Goal: Task Accomplishment & Management: Complete application form

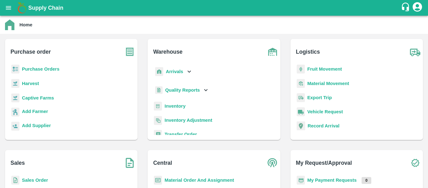
click at [42, 67] on b "Purchase Orders" at bounding box center [41, 68] width 38 height 5
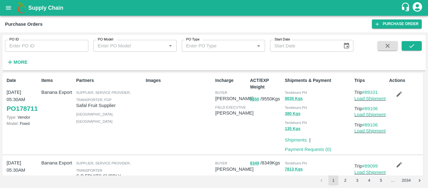
click at [41, 45] on input "PO ID" at bounding box center [46, 46] width 83 height 12
paste input "173418"
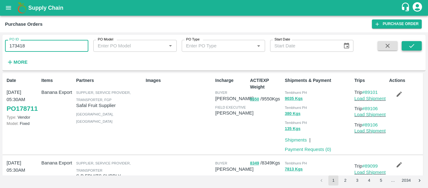
type input "173418"
click at [403, 46] on button "submit" at bounding box center [412, 45] width 20 height 9
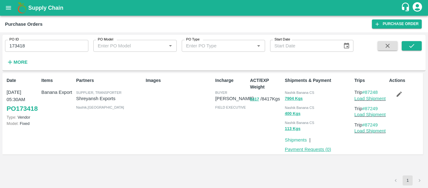
click at [295, 149] on link "Payment Requests ( 0 )" at bounding box center [308, 149] width 46 height 5
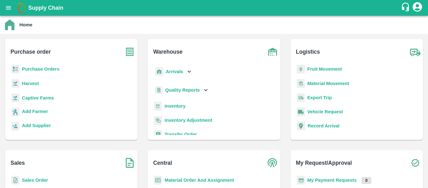
click at [174, 72] on b "Arrivals" at bounding box center [174, 71] width 17 height 5
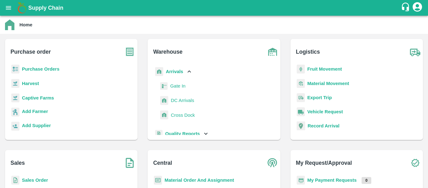
click at [176, 99] on span "DC Arrivals" at bounding box center [182, 100] width 23 height 7
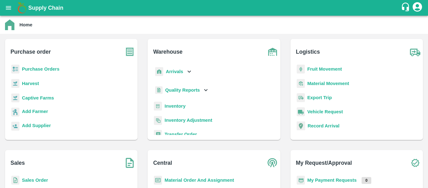
click at [314, 69] on b "Fruit Movement" at bounding box center [324, 68] width 35 height 5
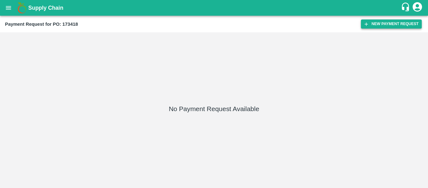
click at [387, 28] on button "New Payment Request" at bounding box center [391, 23] width 61 height 9
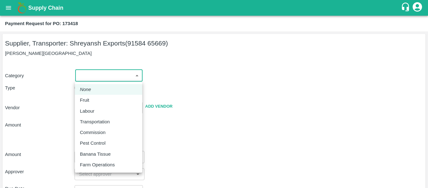
click at [104, 74] on body "Supply Chain Payment Request for PO: 173418 Supplier, Transporter: [PERSON_NAME…" at bounding box center [214, 94] width 428 height 188
click at [86, 99] on p "Fruit" at bounding box center [84, 99] width 9 height 7
type input "1"
type input "[PERSON_NAME] Exports - 91584 65669(Supplier, Transporter)"
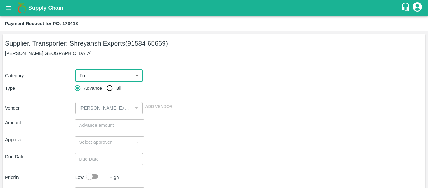
click at [116, 88] on span "Bill" at bounding box center [119, 88] width 6 height 7
click at [116, 88] on input "Bill" at bounding box center [109, 88] width 13 height 13
radio input "true"
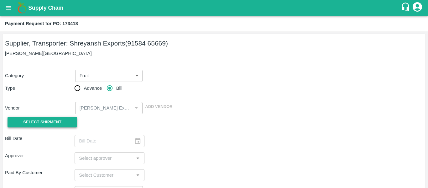
click at [48, 117] on button "Select Shipment" at bounding box center [43, 122] width 70 height 11
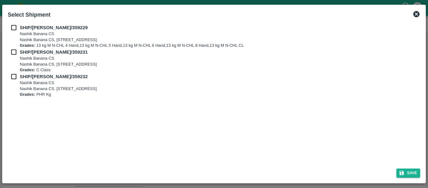
click at [21, 24] on p "SHIP/NASH/359229" at bounding box center [131, 27] width 223 height 7
checkbox input "true"
click at [20, 54] on input "checkbox" at bounding box center [14, 52] width 12 height 7
checkbox input "true"
click at [17, 79] on input "checkbox" at bounding box center [14, 76] width 12 height 7
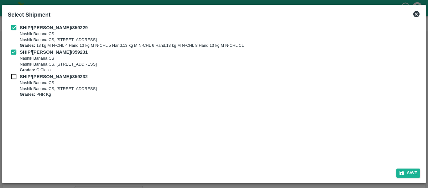
checkbox input "true"
click at [412, 173] on button "Save" at bounding box center [408, 172] width 24 height 9
type input "[DATE]"
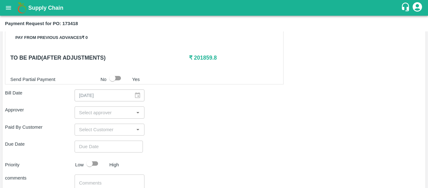
scroll to position [300, 0]
click at [95, 109] on input "input" at bounding box center [103, 111] width 55 height 8
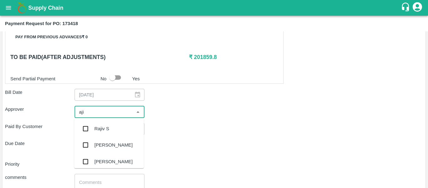
type input "ajit"
click at [96, 123] on div "[PERSON_NAME]" at bounding box center [109, 128] width 70 height 16
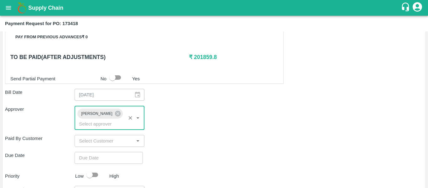
type input "DD/MM/YYYY hh:mm aa"
click at [99, 152] on input "DD/MM/YYYY hh:mm aa" at bounding box center [107, 158] width 64 height 12
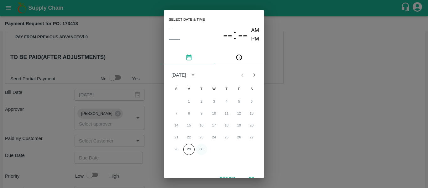
click at [205, 149] on button "30" at bounding box center [201, 148] width 11 height 11
type input "[DATE] 12:00 AM"
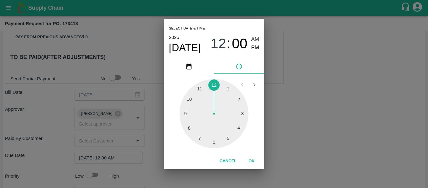
click at [275, 138] on div "Select date & time [DATE] 12 : 00 AM PM 1 2 3 4 5 6 7 8 9 10 11 12 Cancel OK" at bounding box center [214, 94] width 428 height 188
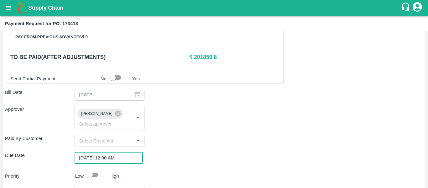
click at [93, 168] on input "checkbox" at bounding box center [90, 174] width 36 height 12
checkbox input "true"
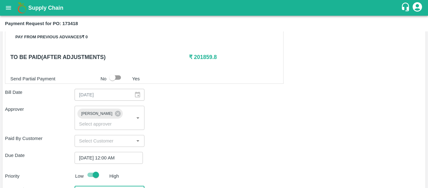
type textarea "Fruit Bill"
click at [220, 168] on div "Priority Low High" at bounding box center [213, 174] width 420 height 12
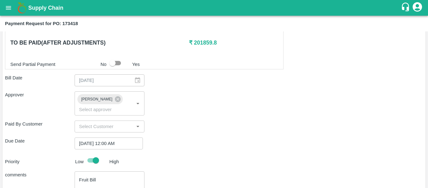
scroll to position [353, 0]
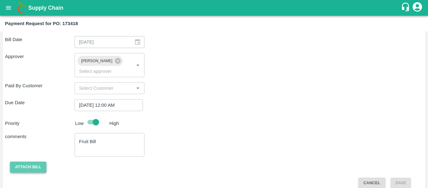
click at [30, 161] on button "Attach bill" at bounding box center [28, 166] width 36 height 11
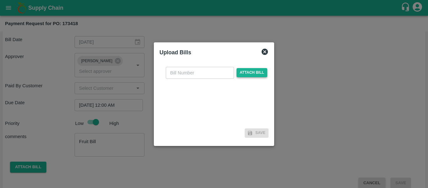
click at [248, 70] on span "Attach bill" at bounding box center [251, 72] width 31 height 9
click at [0, 0] on input "Attach bill" at bounding box center [0, 0] width 0 height 0
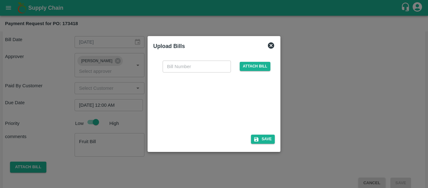
click at [231, 110] on div at bounding box center [213, 101] width 94 height 33
click at [168, 65] on input "text" at bounding box center [197, 66] width 68 height 12
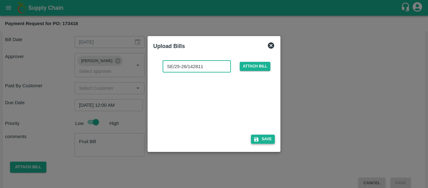
type input "SE/25-26/142811"
click at [265, 137] on button "Save" at bounding box center [263, 138] width 24 height 9
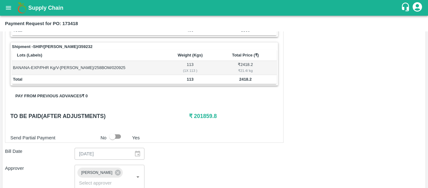
scroll to position [386, 0]
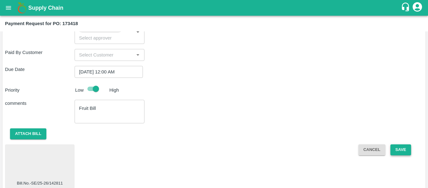
click at [405, 144] on button "Save" at bounding box center [400, 149] width 21 height 11
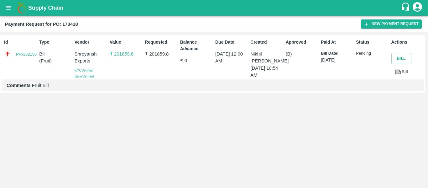
click at [9, 8] on icon "open drawer" at bounding box center [8, 7] width 7 height 7
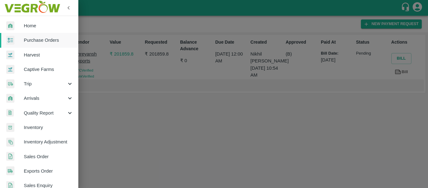
click at [36, 42] on span "Purchase Orders" at bounding box center [48, 40] width 49 height 7
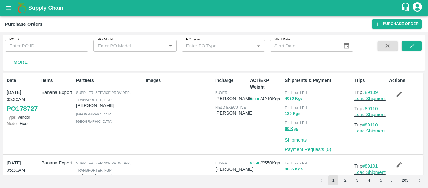
click at [57, 48] on input "PO ID" at bounding box center [46, 46] width 83 height 12
paste input "173411"
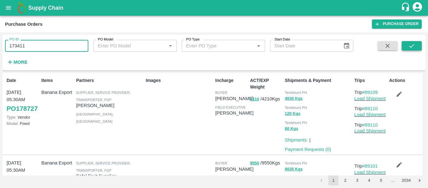
type input "173411"
click at [410, 48] on icon "submit" at bounding box center [411, 45] width 7 height 7
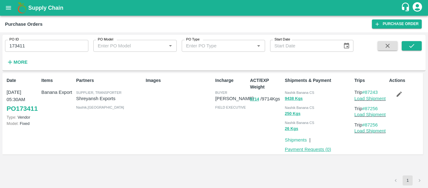
click at [315, 148] on link "Payment Requests ( 0 )" at bounding box center [308, 149] width 46 height 5
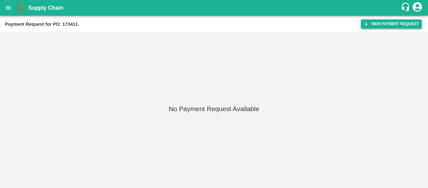
click at [382, 27] on button "New Payment Request" at bounding box center [391, 23] width 61 height 9
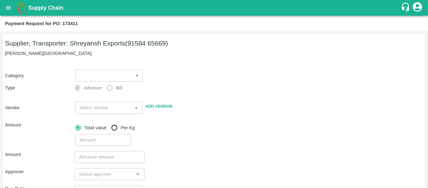
click at [107, 70] on body "Supply Chain Payment Request for PO: 173411 Supplier, Transporter: [PERSON_NAME…" at bounding box center [214, 94] width 428 height 188
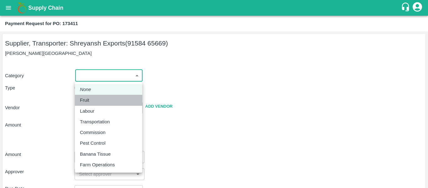
click at [90, 102] on div "Fruit" at bounding box center [86, 99] width 13 height 7
type input "1"
type input "[PERSON_NAME] Exports - 91584 65669(Supplier, Transporter)"
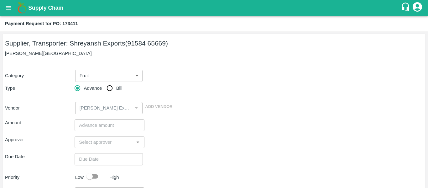
click at [117, 91] on span "Bill" at bounding box center [119, 88] width 6 height 7
click at [116, 91] on input "Bill" at bounding box center [109, 88] width 13 height 13
radio input "true"
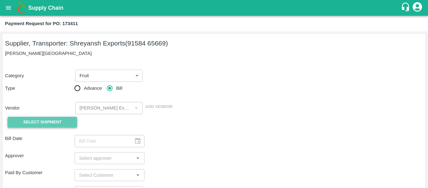
click at [54, 121] on span "Select Shipment" at bounding box center [42, 121] width 38 height 7
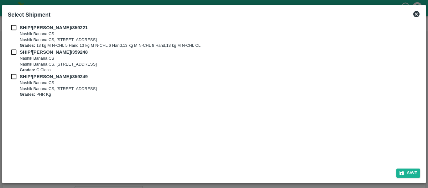
click at [12, 29] on input "checkbox" at bounding box center [14, 27] width 12 height 7
checkbox input "true"
click at [15, 50] on input "checkbox" at bounding box center [14, 52] width 12 height 7
checkbox input "true"
click at [13, 74] on input "checkbox" at bounding box center [14, 76] width 12 height 7
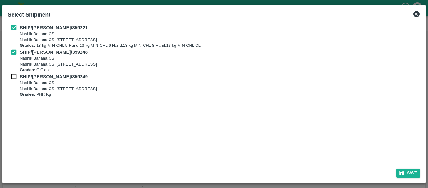
checkbox input "true"
click at [408, 174] on button "Save" at bounding box center [408, 172] width 24 height 9
type input "[DATE]"
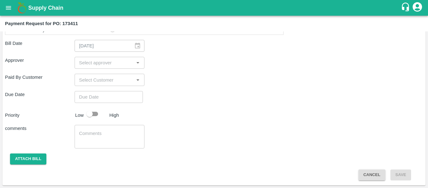
scroll to position [335, 0]
click at [107, 62] on input "input" at bounding box center [103, 63] width 55 height 8
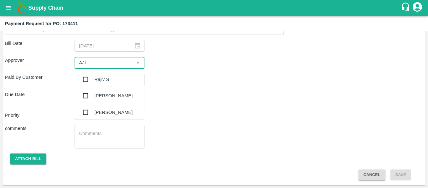
type input "AJIT"
click at [107, 70] on ul "[PERSON_NAME]" at bounding box center [109, 79] width 70 height 21
click at [108, 78] on div "[PERSON_NAME]" at bounding box center [113, 79] width 38 height 7
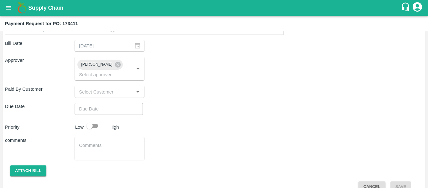
type input "DD/MM/YYYY hh:mm aa"
click at [111, 103] on input "DD/MM/YYYY hh:mm aa" at bounding box center [107, 109] width 64 height 12
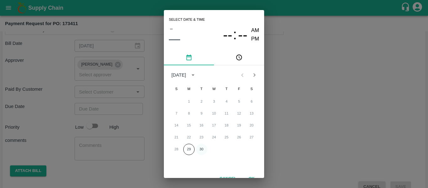
click at [202, 151] on button "30" at bounding box center [201, 148] width 11 height 11
type input "[DATE] 12:00 AM"
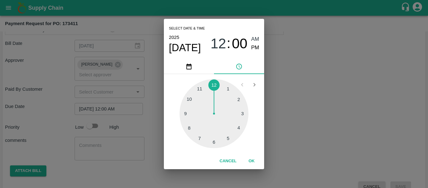
click at [292, 132] on div "Select date & time [DATE] 12 : 00 AM PM 1 2 3 4 5 6 7 8 9 10 11 12 Cancel OK" at bounding box center [214, 94] width 428 height 188
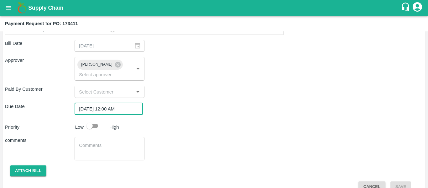
click at [92, 120] on input "checkbox" at bounding box center [90, 126] width 36 height 12
checkbox input "true"
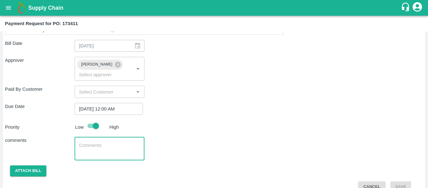
click at [96, 142] on textarea at bounding box center [109, 148] width 61 height 13
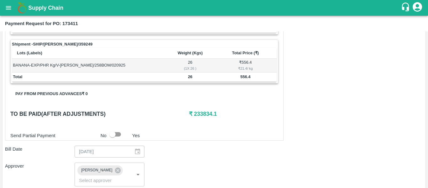
scroll to position [339, 0]
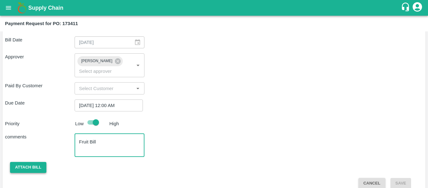
type textarea "Fruit Bill"
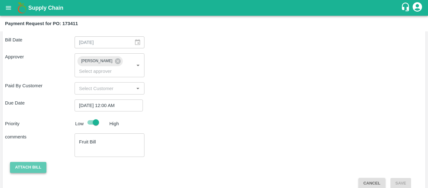
click at [33, 162] on button "Attach bill" at bounding box center [28, 167] width 36 height 11
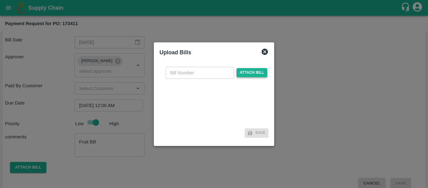
click at [253, 73] on span "Attach bill" at bounding box center [251, 72] width 31 height 9
click at [0, 0] on input "Attach bill" at bounding box center [0, 0] width 0 height 0
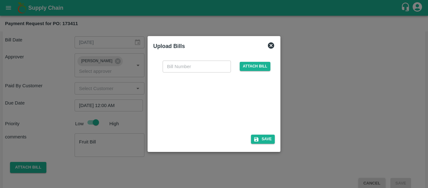
click at [218, 100] on div at bounding box center [213, 101] width 94 height 33
click at [185, 68] on input "text" at bounding box center [197, 66] width 68 height 12
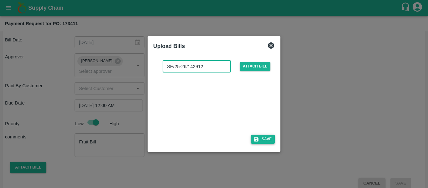
type input "SE/25-26/142912"
click at [255, 140] on icon "button" at bounding box center [256, 139] width 4 height 4
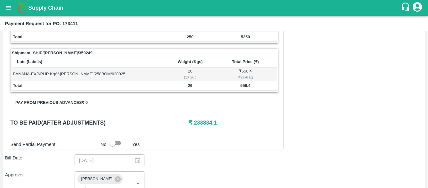
scroll to position [372, 0]
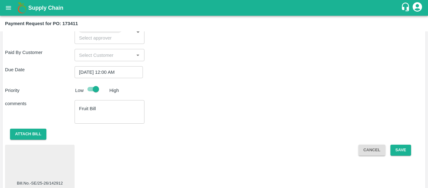
click at [58, 162] on div at bounding box center [40, 163] width 65 height 33
click at [409, 144] on button "Save" at bounding box center [400, 149] width 21 height 11
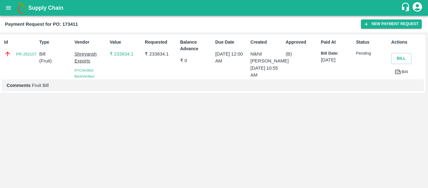
click at [5, 8] on icon "open drawer" at bounding box center [8, 7] width 7 height 7
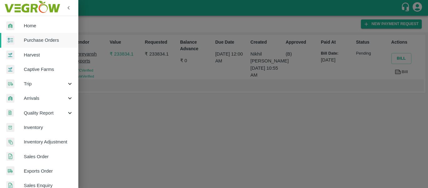
click at [38, 40] on span "Purchase Orders" at bounding box center [48, 40] width 49 height 7
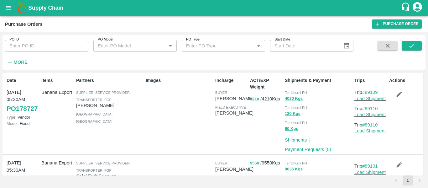
click at [43, 40] on input "PO ID" at bounding box center [46, 46] width 83 height 12
paste input "173415"
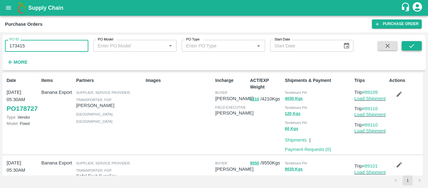
type input "173415"
click at [409, 48] on icon "submit" at bounding box center [411, 45] width 7 height 7
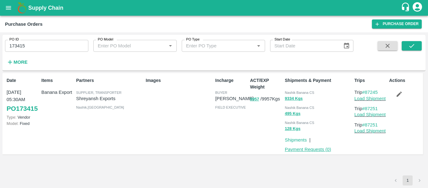
click at [310, 151] on link "Payment Requests ( 0 )" at bounding box center [308, 149] width 46 height 5
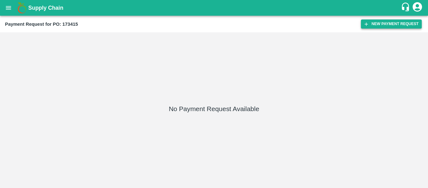
click at [379, 26] on button "New Payment Request" at bounding box center [391, 23] width 61 height 9
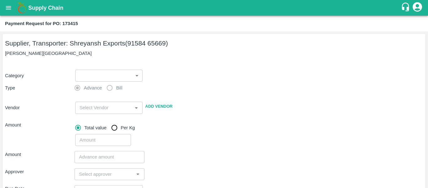
click at [95, 76] on body "Supply Chain Payment Request for PO: 173415 Supplier, Transporter: Shreyansh Ex…" at bounding box center [214, 94] width 428 height 188
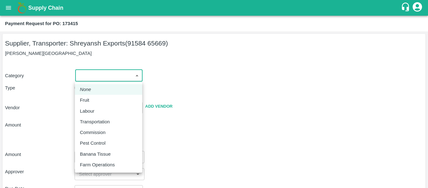
click at [91, 102] on div "Fruit" at bounding box center [86, 99] width 13 height 7
type input "1"
type input "[PERSON_NAME] Exports - 91584 65669(Supplier, Transporter)"
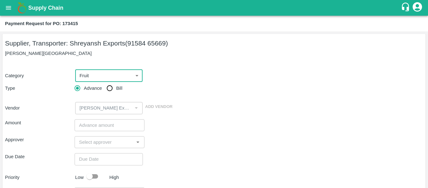
click at [110, 92] on input "Bill" at bounding box center [109, 88] width 13 height 13
radio input "true"
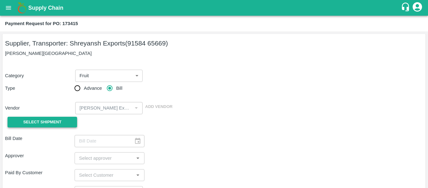
click at [52, 125] on span "Select Shipment" at bounding box center [42, 121] width 38 height 7
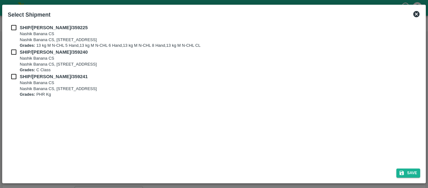
click at [15, 32] on div "SHIP/NASH/359225 Nashik Banana CS Nashik Banana CS, Gat No. 314/2/1, A/p- Mohad…" at bounding box center [214, 36] width 412 height 24
click at [13, 28] on input "checkbox" at bounding box center [14, 27] width 12 height 7
checkbox input "true"
click at [13, 54] on input "checkbox" at bounding box center [14, 52] width 12 height 7
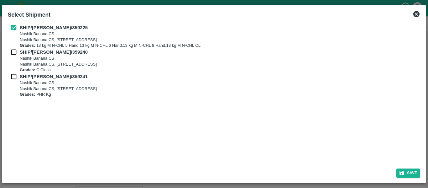
checkbox input "true"
click at [14, 71] on div "SHIP/NASH/359240 Nashik Banana CS Nashik Banana CS, Gat No. 314/2/1, A/p- Mohad…" at bounding box center [214, 61] width 412 height 24
click at [14, 73] on input "checkbox" at bounding box center [14, 76] width 12 height 7
checkbox input "true"
click at [411, 171] on button "Save" at bounding box center [408, 172] width 24 height 9
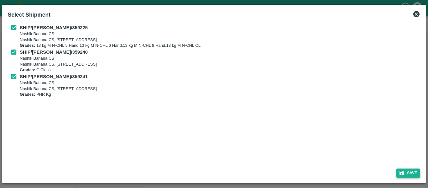
type input "[DATE]"
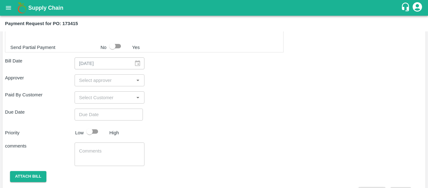
scroll to position [318, 0]
click at [81, 72] on div "Shipment - SHIP/NASH/359225 Lots (Labels) Weight (Kgs) Total Price (₹) BANANA-E…" at bounding box center [214, 4] width 418 height 386
click at [82, 75] on div "​" at bounding box center [110, 80] width 70 height 12
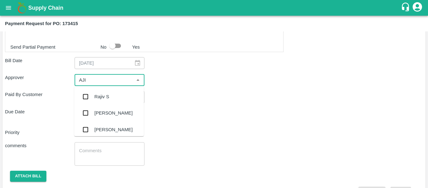
type input "AJIT"
click at [91, 89] on div "[PERSON_NAME]" at bounding box center [109, 96] width 70 height 16
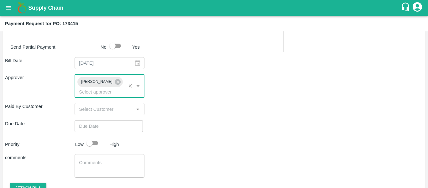
type input "DD/MM/YYYY hh:mm aa"
click at [102, 120] on input "DD/MM/YYYY hh:mm aa" at bounding box center [107, 126] width 64 height 12
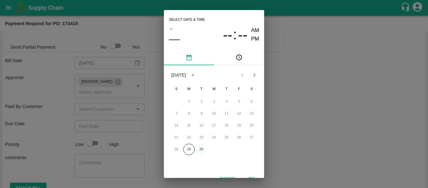
click at [203, 148] on button "30" at bounding box center [201, 148] width 11 height 11
type input "[DATE] 12:00 AM"
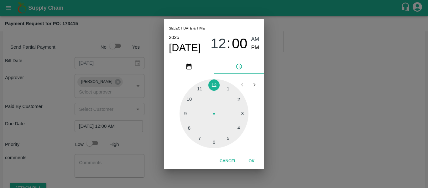
click at [302, 133] on div "Select date & time [DATE] 12 : 00 AM PM 1 2 3 4 5 6 7 8 9 10 11 12 Cancel OK" at bounding box center [214, 94] width 428 height 188
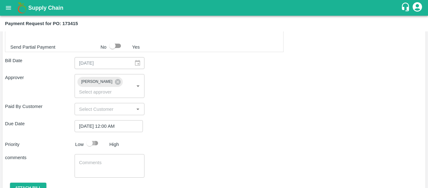
click at [94, 140] on input "checkbox" at bounding box center [90, 143] width 36 height 12
checkbox input "true"
click at [97, 159] on textarea at bounding box center [109, 165] width 61 height 13
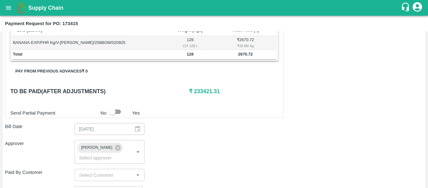
scroll to position [339, 0]
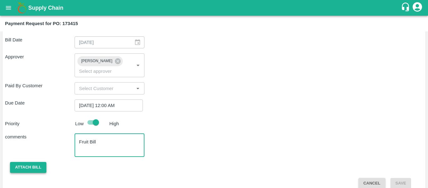
type textarea "Fruit Bill"
click at [22, 162] on button "Attach bill" at bounding box center [28, 167] width 36 height 11
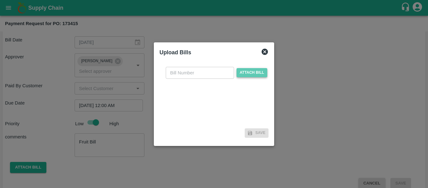
click at [244, 69] on span "Attach bill" at bounding box center [251, 72] width 31 height 9
click at [0, 0] on input "Attach bill" at bounding box center [0, 0] width 0 height 0
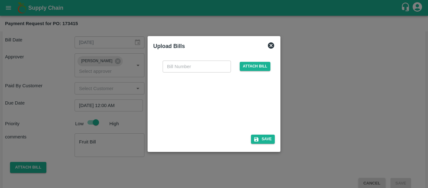
click at [201, 96] on div at bounding box center [213, 101] width 94 height 33
click at [172, 69] on input "text" at bounding box center [197, 66] width 68 height 12
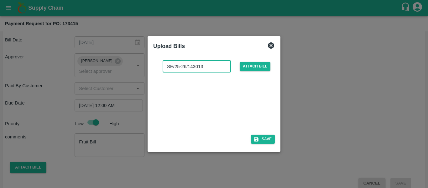
type input "SE/25-26/143013"
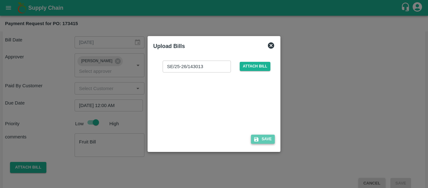
click at [258, 137] on icon "button" at bounding box center [256, 139] width 6 height 6
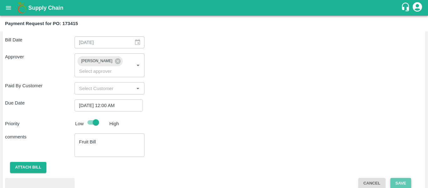
click at [397, 178] on button "Save" at bounding box center [400, 183] width 21 height 11
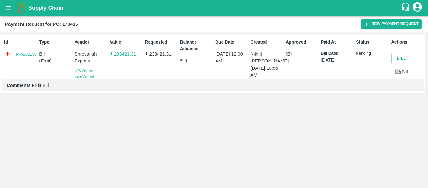
click at [4, 8] on button "open drawer" at bounding box center [8, 8] width 14 height 14
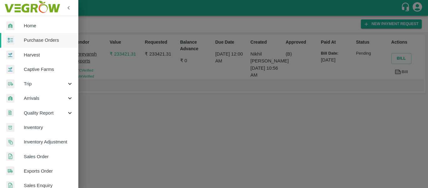
click at [36, 41] on span "Purchase Orders" at bounding box center [48, 40] width 49 height 7
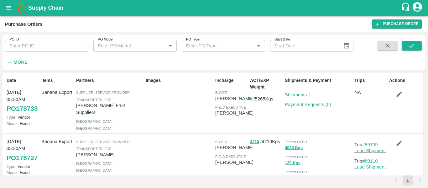
click at [37, 44] on input "PO ID" at bounding box center [46, 46] width 83 height 12
paste input "173426"
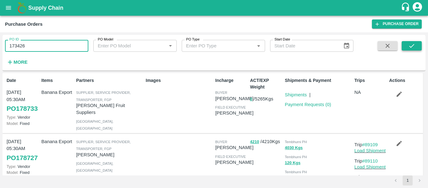
type input "173426"
click at [417, 44] on button "submit" at bounding box center [412, 45] width 20 height 9
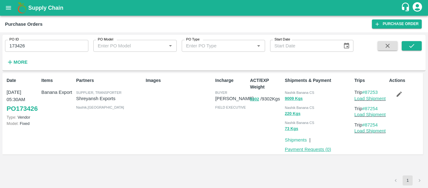
click at [314, 151] on link "Payment Requests ( 0 )" at bounding box center [308, 149] width 46 height 5
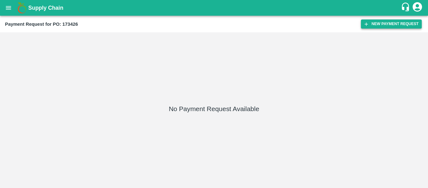
click at [365, 25] on icon "button" at bounding box center [366, 24] width 6 height 6
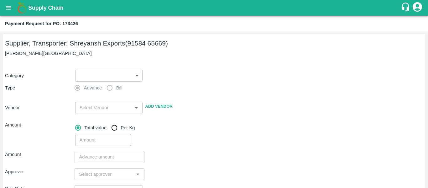
click at [82, 74] on body "Supply Chain Payment Request for PO: 173426 Supplier, Transporter: [PERSON_NAME…" at bounding box center [214, 94] width 428 height 188
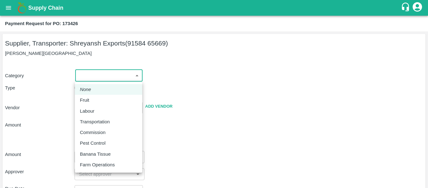
click at [86, 99] on p "Fruit" at bounding box center [84, 99] width 9 height 7
type input "1"
type input "[PERSON_NAME] Exports - 91584 65669(Supplier, Transporter)"
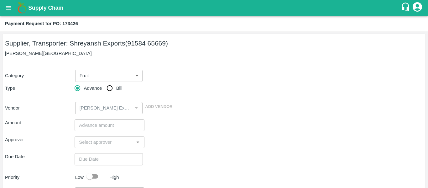
click at [118, 86] on span "Bill" at bounding box center [119, 88] width 6 height 7
click at [116, 86] on input "Bill" at bounding box center [109, 88] width 13 height 13
radio input "true"
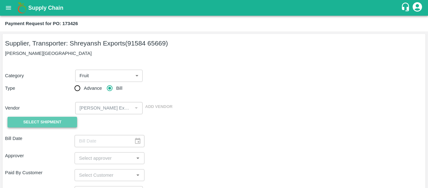
click at [61, 119] on span "Select Shipment" at bounding box center [42, 121] width 38 height 7
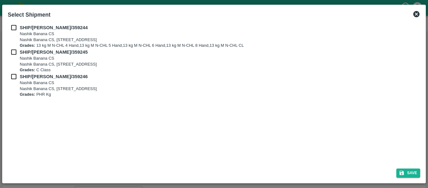
click at [13, 28] on input "checkbox" at bounding box center [14, 27] width 12 height 7
checkbox input "true"
click at [14, 51] on input "checkbox" at bounding box center [14, 52] width 12 height 7
checkbox input "true"
click at [13, 73] on input "checkbox" at bounding box center [14, 76] width 12 height 7
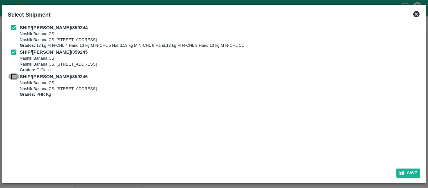
checkbox input "true"
click at [416, 172] on button "Save" at bounding box center [408, 172] width 24 height 9
type input "[DATE]"
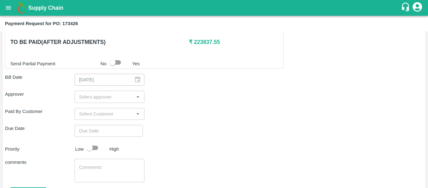
scroll to position [324, 0]
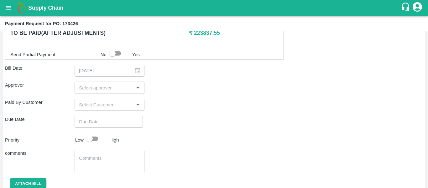
click at [83, 89] on input "input" at bounding box center [103, 87] width 55 height 8
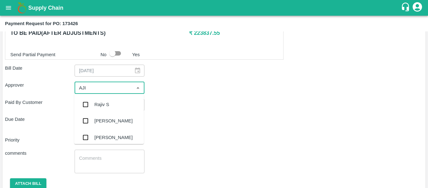
type input "AJIT"
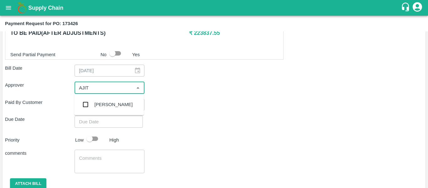
click at [86, 98] on div "[PERSON_NAME]" at bounding box center [109, 104] width 70 height 16
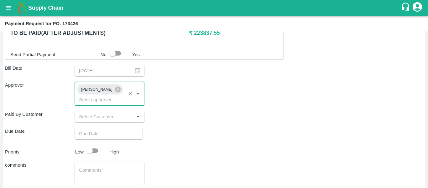
type input "DD/MM/YYYY hh:mm aa"
click at [93, 127] on input "DD/MM/YYYY hh:mm aa" at bounding box center [107, 133] width 64 height 12
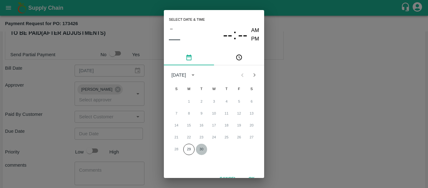
click at [199, 149] on button "30" at bounding box center [201, 148] width 11 height 11
type input "[DATE] 12:00 AM"
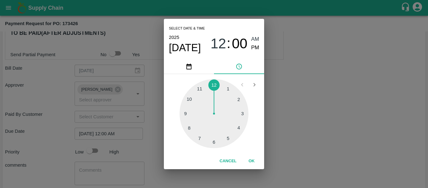
click at [302, 138] on div "Select date & time [DATE] 12 : 00 AM PM 1 2 3 4 5 6 7 8 9 10 11 12 Cancel OK" at bounding box center [214, 94] width 428 height 188
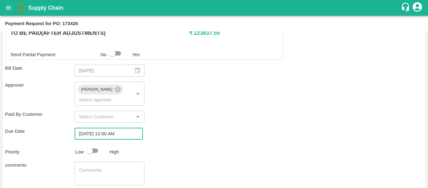
click at [93, 144] on input "checkbox" at bounding box center [90, 150] width 36 height 12
checkbox input "true"
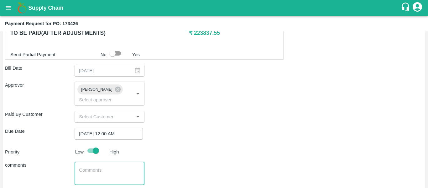
click at [107, 170] on textarea at bounding box center [109, 173] width 61 height 13
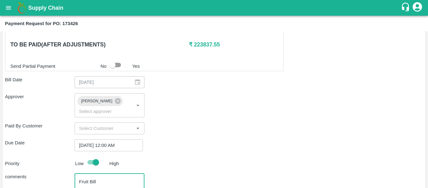
scroll to position [353, 0]
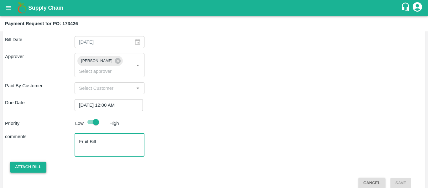
type textarea "Fruit Bill"
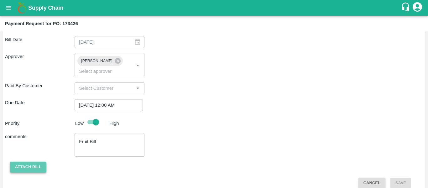
click at [22, 161] on button "Attach bill" at bounding box center [28, 166] width 36 height 11
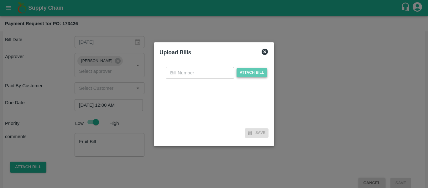
click at [247, 75] on span "Attach bill" at bounding box center [251, 72] width 31 height 9
click at [0, 0] on input "Attach bill" at bounding box center [0, 0] width 0 height 0
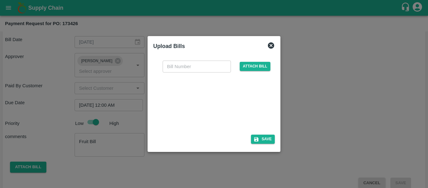
click at [204, 94] on div at bounding box center [213, 101] width 94 height 33
click at [169, 66] on input "text" at bounding box center [197, 66] width 68 height 12
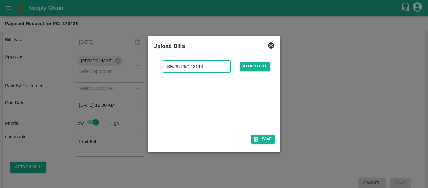
type input "SE/25-26/143114"
click at [258, 137] on icon "button" at bounding box center [256, 139] width 4 height 4
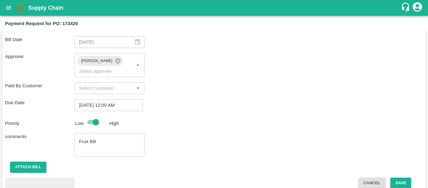
click at [396, 177] on button "Save" at bounding box center [400, 182] width 21 height 11
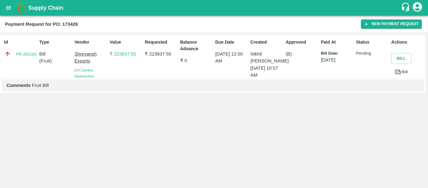
click at [3, 6] on button "open drawer" at bounding box center [8, 8] width 14 height 14
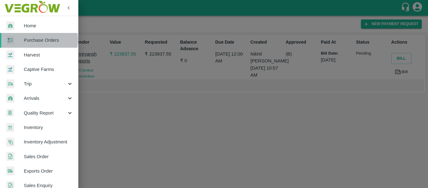
click at [33, 40] on span "Purchase Orders" at bounding box center [48, 40] width 49 height 7
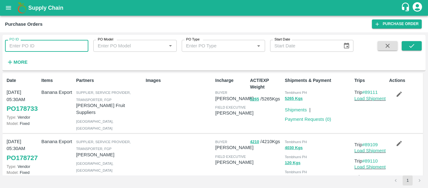
click at [23, 45] on input "PO ID" at bounding box center [46, 46] width 83 height 12
paste input "173416"
type input "173416"
click at [405, 48] on button "submit" at bounding box center [412, 45] width 20 height 9
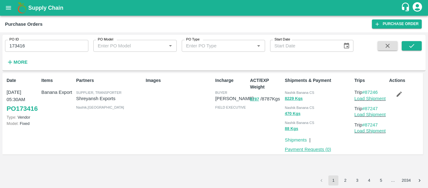
click at [310, 151] on link "Payment Requests ( 0 )" at bounding box center [308, 149] width 46 height 5
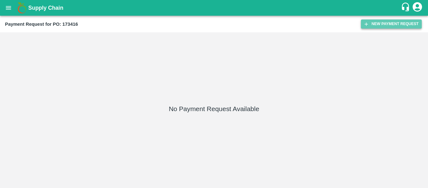
click at [365, 28] on button "New Payment Request" at bounding box center [391, 23] width 61 height 9
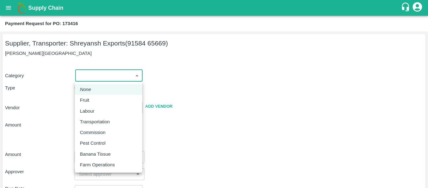
click at [89, 76] on body "Supply Chain Payment Request for PO: 173416 Supplier, Transporter: Shreyansh Ex…" at bounding box center [214, 94] width 428 height 188
click at [92, 99] on div "Fruit" at bounding box center [86, 99] width 13 height 7
type input "1"
type input "[PERSON_NAME] Exports - 91584 65669(Supplier, Transporter)"
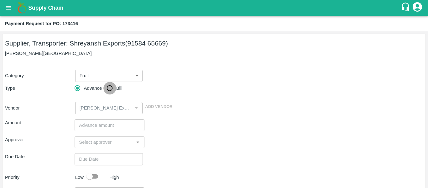
click at [111, 87] on input "Bill" at bounding box center [109, 88] width 13 height 13
radio input "true"
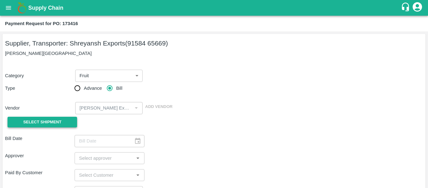
click at [59, 121] on span "Select Shipment" at bounding box center [42, 121] width 38 height 7
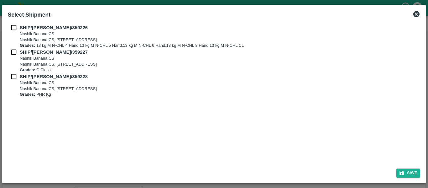
click at [11, 28] on input "checkbox" at bounding box center [14, 27] width 12 height 7
checkbox input "true"
click at [13, 52] on input "checkbox" at bounding box center [14, 52] width 12 height 7
checkbox input "true"
click at [14, 75] on input "checkbox" at bounding box center [14, 76] width 12 height 7
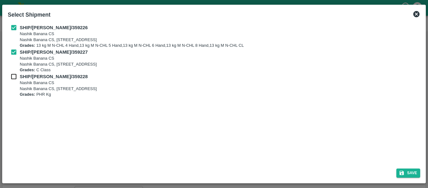
checkbox input "true"
click at [411, 171] on button "Save" at bounding box center [408, 172] width 24 height 9
type input "[DATE]"
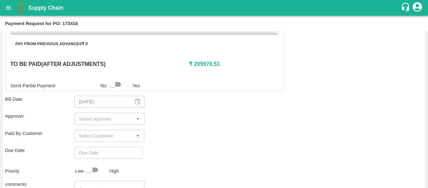
scroll to position [298, 0]
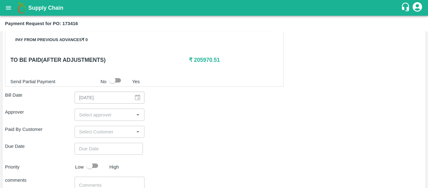
click at [98, 124] on div "Shipment - SHIP/NASH/359226 Lots (Labels) Weight (Kgs) Total Price (₹) BANANA-E…" at bounding box center [214, 32] width 418 height 400
click at [87, 114] on input "input" at bounding box center [103, 114] width 55 height 8
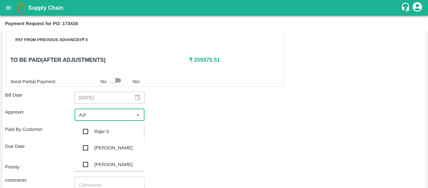
type input "AJIT"
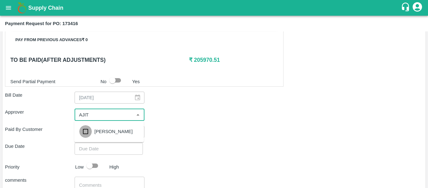
click at [89, 126] on input "checkbox" at bounding box center [85, 131] width 13 height 13
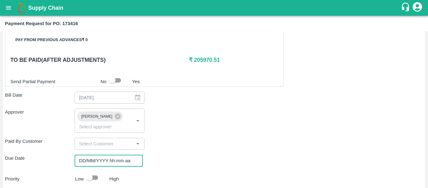
type input "DD/MM/YYYY hh:mm aa"
click at [97, 154] on input "DD/MM/YYYY hh:mm aa" at bounding box center [107, 160] width 64 height 12
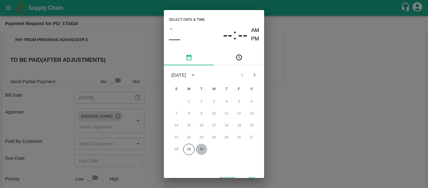
click at [200, 148] on button "30" at bounding box center [201, 148] width 11 height 11
type input "[DATE] 12:00 AM"
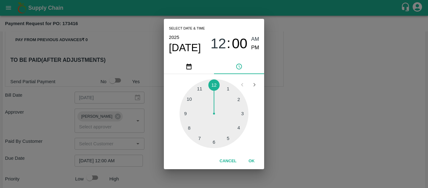
click at [310, 135] on div "Select date & time [DATE] 12 : 00 AM PM 1 2 3 4 5 6 7 8 9 10 11 12 Cancel OK" at bounding box center [214, 94] width 428 height 188
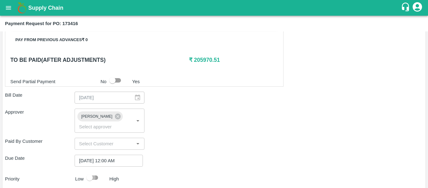
click at [99, 171] on input "checkbox" at bounding box center [90, 177] width 36 height 12
checkbox input "true"
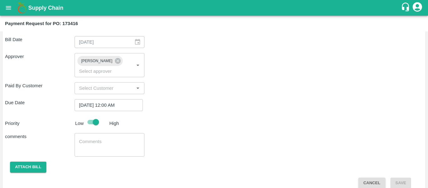
click at [99, 138] on textarea at bounding box center [109, 144] width 61 height 13
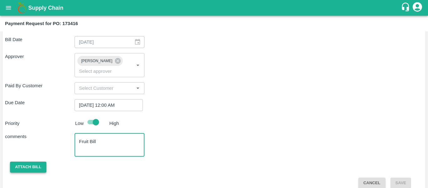
type textarea "Fruit Bill"
click at [22, 161] on button "Attach bill" at bounding box center [28, 166] width 36 height 11
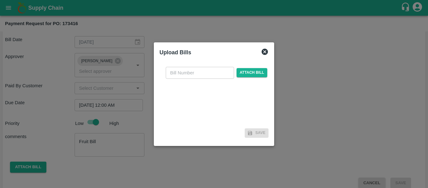
click at [240, 67] on div "​ Attach bill" at bounding box center [216, 73] width 104 height 12
click at [252, 70] on span "Attach bill" at bounding box center [251, 72] width 31 height 9
click at [0, 0] on input "Attach bill" at bounding box center [0, 0] width 0 height 0
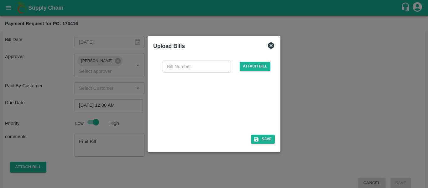
click at [206, 99] on div at bounding box center [213, 101] width 94 height 33
click at [178, 70] on input "text" at bounding box center [197, 66] width 68 height 12
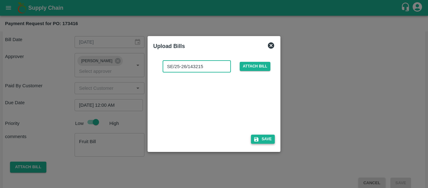
type input "SE/25-26/143215"
click at [264, 140] on button "Save" at bounding box center [263, 138] width 24 height 9
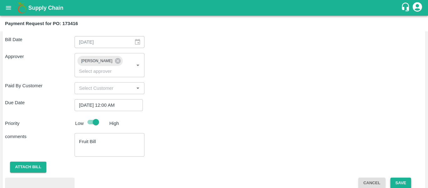
click at [395, 177] on button "Save" at bounding box center [400, 182] width 21 height 11
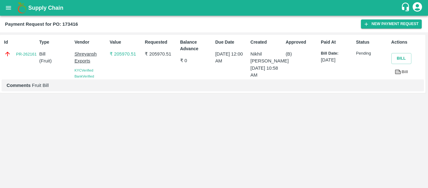
click at [402, 72] on link "Bill" at bounding box center [401, 71] width 20 height 11
click at [9, 11] on icon "open drawer" at bounding box center [8, 7] width 7 height 7
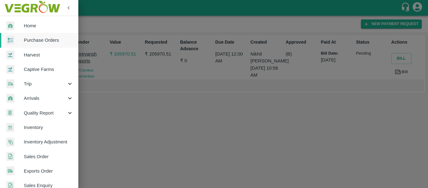
click at [44, 43] on span "Purchase Orders" at bounding box center [48, 40] width 49 height 7
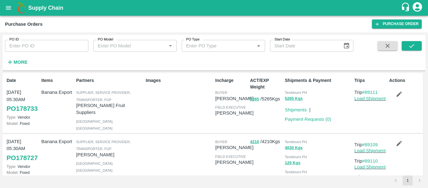
click at [34, 44] on input "PO ID" at bounding box center [46, 46] width 83 height 12
paste input "173430"
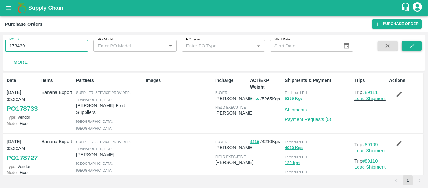
type input "173430"
click at [413, 47] on icon "submit" at bounding box center [411, 45] width 7 height 7
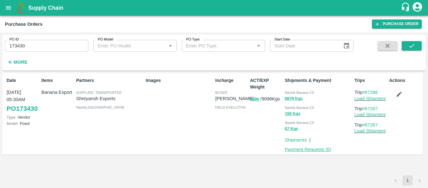
click at [304, 148] on link "Payment Requests ( 0 )" at bounding box center [308, 149] width 46 height 5
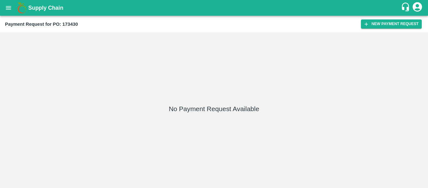
click at [378, 29] on div "Payment Request for PO: 173430 New Payment Request" at bounding box center [214, 24] width 428 height 17
click at [371, 26] on button "New Payment Request" at bounding box center [391, 23] width 61 height 9
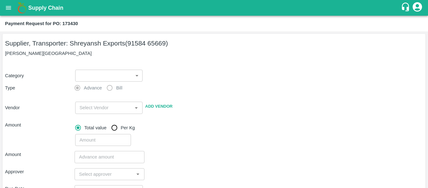
click at [116, 76] on body "Supply Chain Payment Request for PO: 173430 Supplier, Transporter: [PERSON_NAME…" at bounding box center [214, 94] width 428 height 188
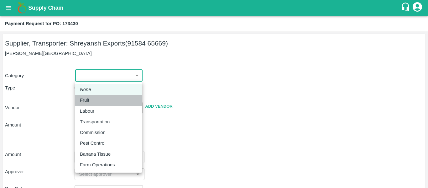
click at [99, 97] on div "Fruit" at bounding box center [108, 99] width 57 height 7
type input "1"
type input "[PERSON_NAME] Exports - 91584 65669(Supplier, Transporter)"
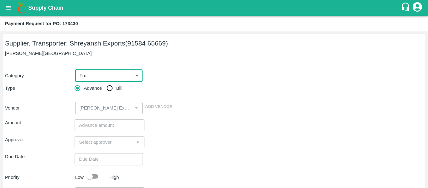
click at [117, 86] on span "Bill" at bounding box center [119, 88] width 6 height 7
click at [116, 86] on input "Bill" at bounding box center [109, 88] width 13 height 13
radio input "true"
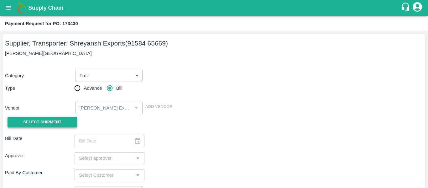
click at [65, 119] on button "Select Shipment" at bounding box center [43, 122] width 70 height 11
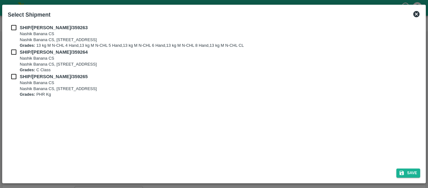
click at [16, 27] on input "checkbox" at bounding box center [14, 27] width 12 height 7
checkbox input "true"
click at [17, 52] on input "checkbox" at bounding box center [14, 52] width 12 height 7
checkbox input "true"
click at [19, 75] on input "checkbox" at bounding box center [14, 76] width 12 height 7
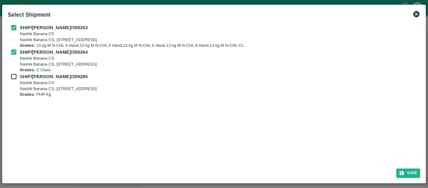
checkbox input "true"
click at [408, 169] on button "Save" at bounding box center [408, 172] width 24 height 9
type input "[DATE]"
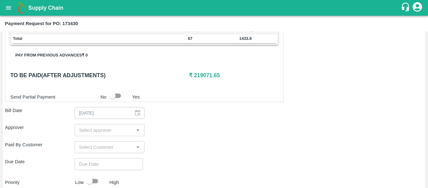
scroll to position [282, 0]
click at [81, 129] on input "input" at bounding box center [103, 130] width 55 height 8
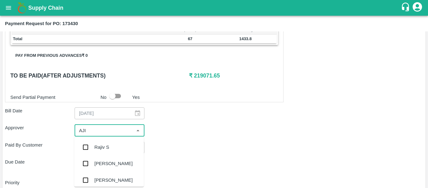
type input "AJIT"
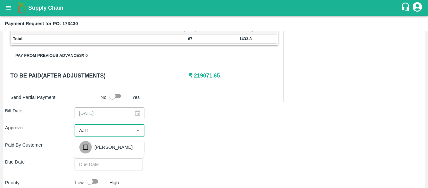
click at [90, 151] on input "checkbox" at bounding box center [85, 147] width 13 height 13
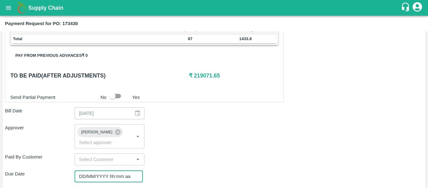
type input "DD/MM/YYYY hh:mm aa"
click at [96, 170] on input "DD/MM/YYYY hh:mm aa" at bounding box center [107, 176] width 64 height 12
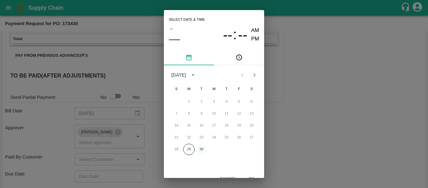
click at [198, 147] on button "30" at bounding box center [201, 148] width 11 height 11
type input "[DATE] 12:00 AM"
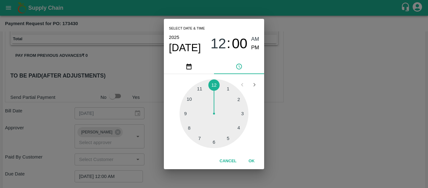
click at [294, 142] on div "Select date & time [DATE] 12 : 00 AM PM 1 2 3 4 5 6 7 8 9 10 11 12 Cancel OK" at bounding box center [214, 94] width 428 height 188
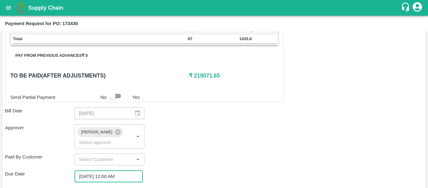
scroll to position [353, 0]
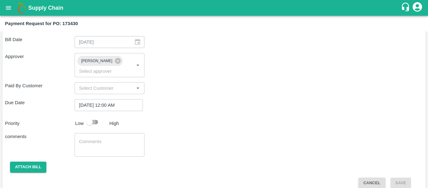
click at [98, 116] on input "checkbox" at bounding box center [90, 122] width 36 height 12
checkbox input "true"
click at [101, 138] on textarea at bounding box center [109, 144] width 61 height 13
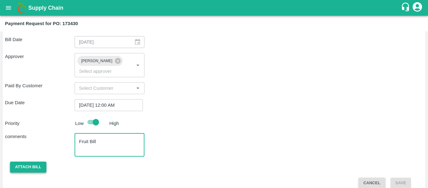
type textarea "Fruit Bill"
click at [24, 161] on button "Attach bill" at bounding box center [28, 166] width 36 height 11
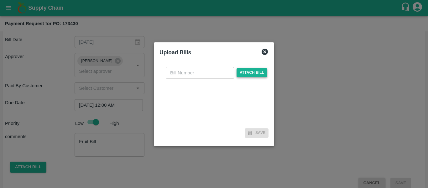
click at [259, 69] on span "Attach bill" at bounding box center [251, 72] width 31 height 9
click at [0, 0] on input "Attach bill" at bounding box center [0, 0] width 0 height 0
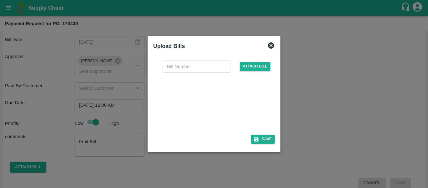
click at [176, 93] on div at bounding box center [213, 101] width 94 height 33
click at [168, 70] on input "text" at bounding box center [197, 66] width 68 height 12
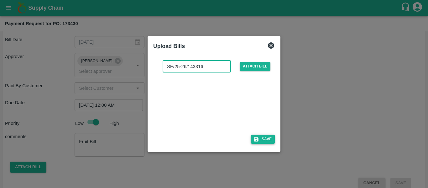
type input "SE/25-26/143316"
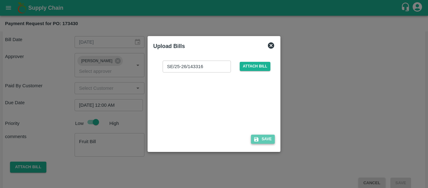
click at [265, 141] on button "Save" at bounding box center [263, 138] width 24 height 9
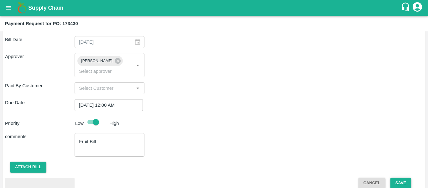
click at [396, 177] on button "Save" at bounding box center [400, 182] width 21 height 11
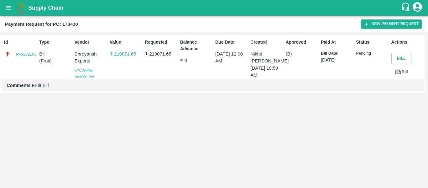
click at [7, 5] on icon "open drawer" at bounding box center [8, 7] width 7 height 7
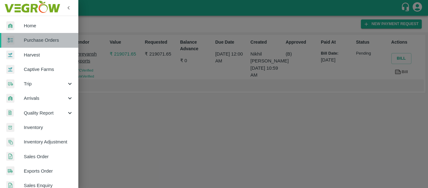
click at [40, 35] on link "Purchase Orders" at bounding box center [39, 40] width 78 height 14
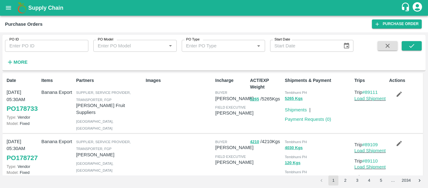
click at [40, 49] on input "PO ID" at bounding box center [46, 46] width 83 height 12
paste input "173431"
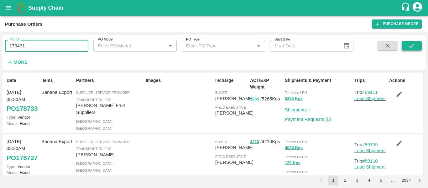
type input "173431"
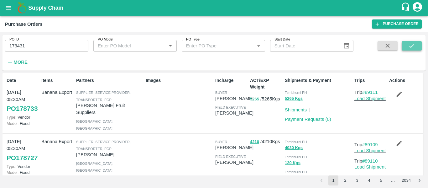
click at [419, 45] on button "submit" at bounding box center [412, 45] width 20 height 9
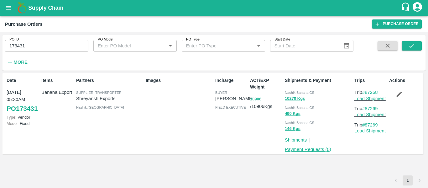
click at [313, 149] on link "Payment Requests ( 0 )" at bounding box center [308, 149] width 46 height 5
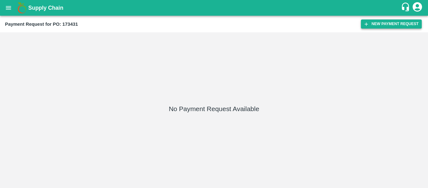
click at [376, 24] on button "New Payment Request" at bounding box center [391, 23] width 61 height 9
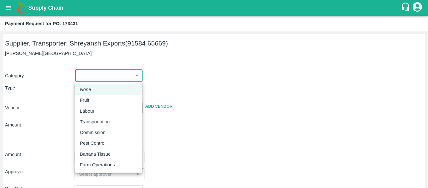
click at [87, 77] on body "Supply Chain Payment Request for PO: 173431 Supplier, Transporter: Shreyansh Ex…" at bounding box center [214, 94] width 428 height 188
click at [94, 99] on div "Fruit" at bounding box center [108, 99] width 57 height 7
type input "1"
type input "[PERSON_NAME] Exports - 91584 65669(Supplier, Transporter)"
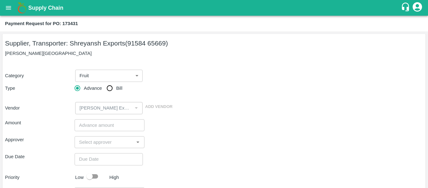
click at [116, 88] on span "Bill" at bounding box center [119, 88] width 6 height 7
click at [116, 88] on input "Bill" at bounding box center [109, 88] width 13 height 13
radio input "true"
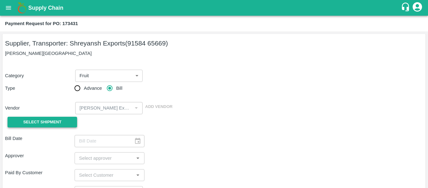
click at [66, 120] on button "Select Shipment" at bounding box center [43, 122] width 70 height 11
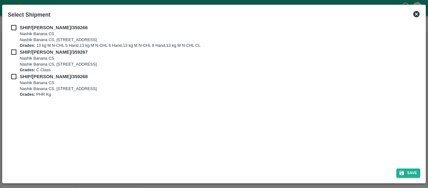
click at [12, 30] on input "checkbox" at bounding box center [14, 27] width 12 height 7
checkbox input "true"
click at [14, 54] on input "checkbox" at bounding box center [14, 52] width 12 height 7
checkbox input "true"
click at [15, 76] on input "checkbox" at bounding box center [14, 76] width 12 height 7
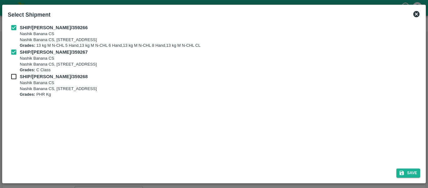
checkbox input "true"
click at [413, 170] on button "Save" at bounding box center [408, 172] width 24 height 9
type input "[DATE]"
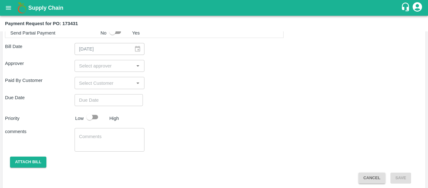
scroll to position [332, 0]
click at [88, 66] on input "input" at bounding box center [103, 66] width 55 height 8
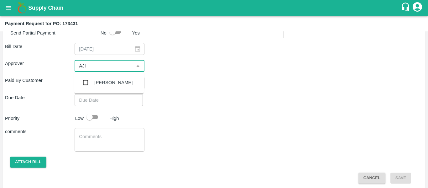
type input "AJIT"
click at [92, 77] on div "[PERSON_NAME]" at bounding box center [109, 82] width 70 height 16
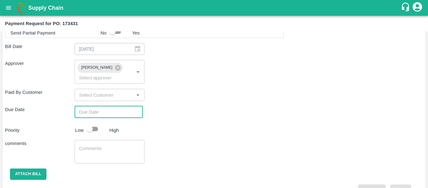
type input "DD/MM/YYYY hh:mm aa"
click at [101, 106] on input "DD/MM/YYYY hh:mm aa" at bounding box center [107, 112] width 64 height 12
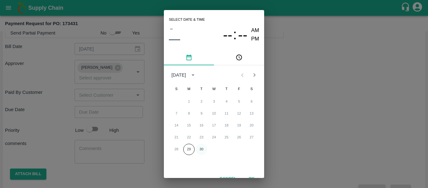
click at [201, 149] on button "30" at bounding box center [201, 148] width 11 height 11
type input "[DATE] 12:00 AM"
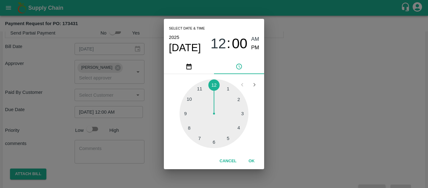
click at [272, 137] on div "Select date & time [DATE] 12 : 00 AM PM 1 2 3 4 5 6 7 8 9 10 11 12 Cancel OK" at bounding box center [214, 94] width 428 height 188
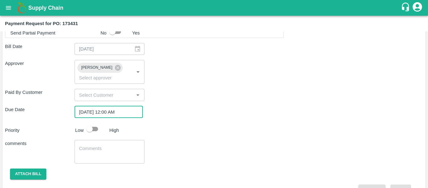
click at [92, 123] on input "checkbox" at bounding box center [90, 129] width 36 height 12
checkbox input "true"
click at [103, 145] on textarea at bounding box center [109, 151] width 61 height 13
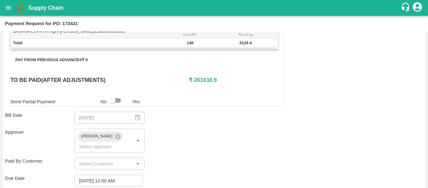
scroll to position [339, 0]
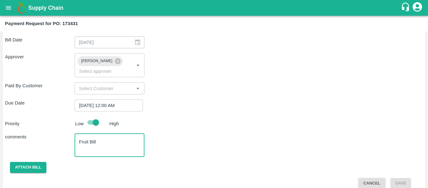
type textarea "Fruit Bill"
click at [45, 144] on div "comments" at bounding box center [40, 144] width 70 height 23
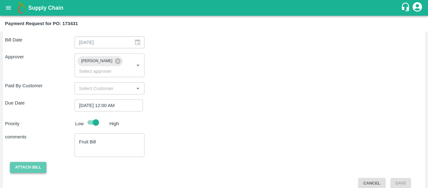
click at [34, 162] on button "Attach bill" at bounding box center [28, 167] width 36 height 11
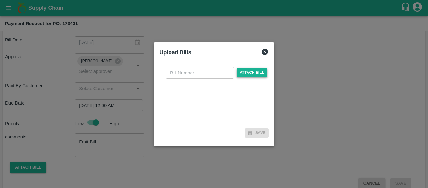
click at [244, 74] on span "Attach bill" at bounding box center [251, 72] width 31 height 9
click at [0, 0] on input "Attach bill" at bounding box center [0, 0] width 0 height 0
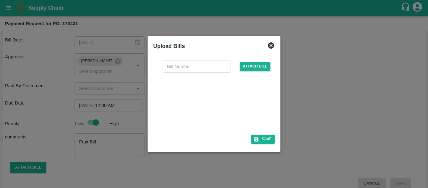
click at [208, 100] on div at bounding box center [213, 101] width 94 height 33
click at [187, 63] on input "text" at bounding box center [197, 66] width 68 height 12
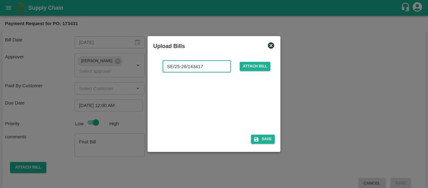
type input "SE/25-26/143417"
click at [259, 137] on icon "button" at bounding box center [256, 139] width 6 height 6
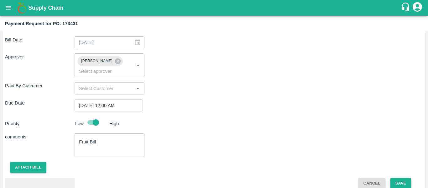
click at [397, 178] on button "Save" at bounding box center [400, 183] width 21 height 11
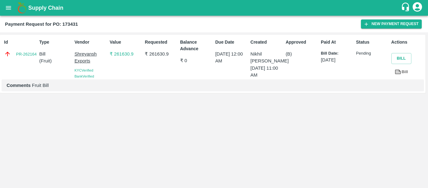
click at [7, 9] on icon "open drawer" at bounding box center [8, 7] width 7 height 7
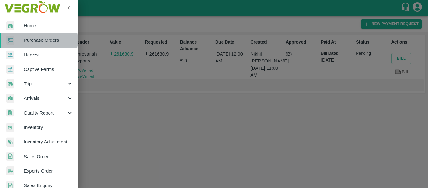
click at [30, 40] on span "Purchase Orders" at bounding box center [48, 40] width 49 height 7
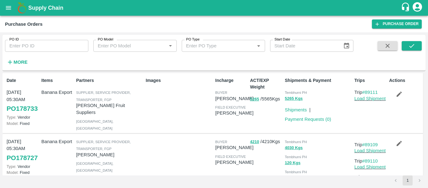
click at [12, 10] on icon "open drawer" at bounding box center [8, 7] width 7 height 7
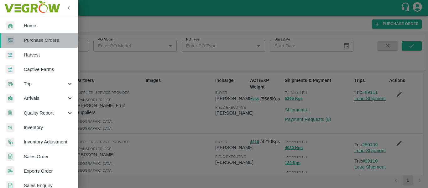
click at [38, 39] on span "Purchase Orders" at bounding box center [48, 40] width 49 height 7
